Goal: Navigation & Orientation: Find specific page/section

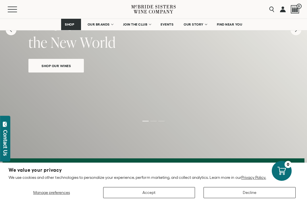
scroll to position [133, 0]
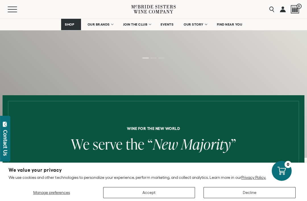
click at [160, 198] on button "Accept" at bounding box center [149, 192] width 92 height 11
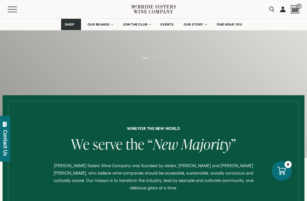
click at [146, 27] on link "JOIN THE CLUB" at bounding box center [136, 24] width 35 height 11
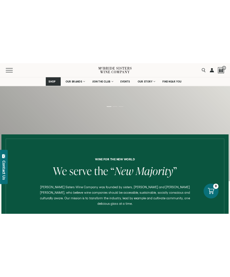
scroll to position [116, 0]
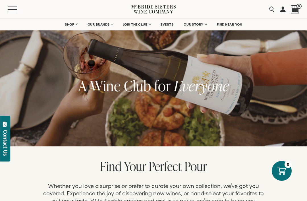
click at [234, 26] on span "FIND NEAR YOU" at bounding box center [230, 24] width 26 height 4
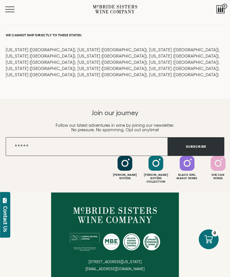
scroll to position [673, 0]
